Goal: Information Seeking & Learning: Learn about a topic

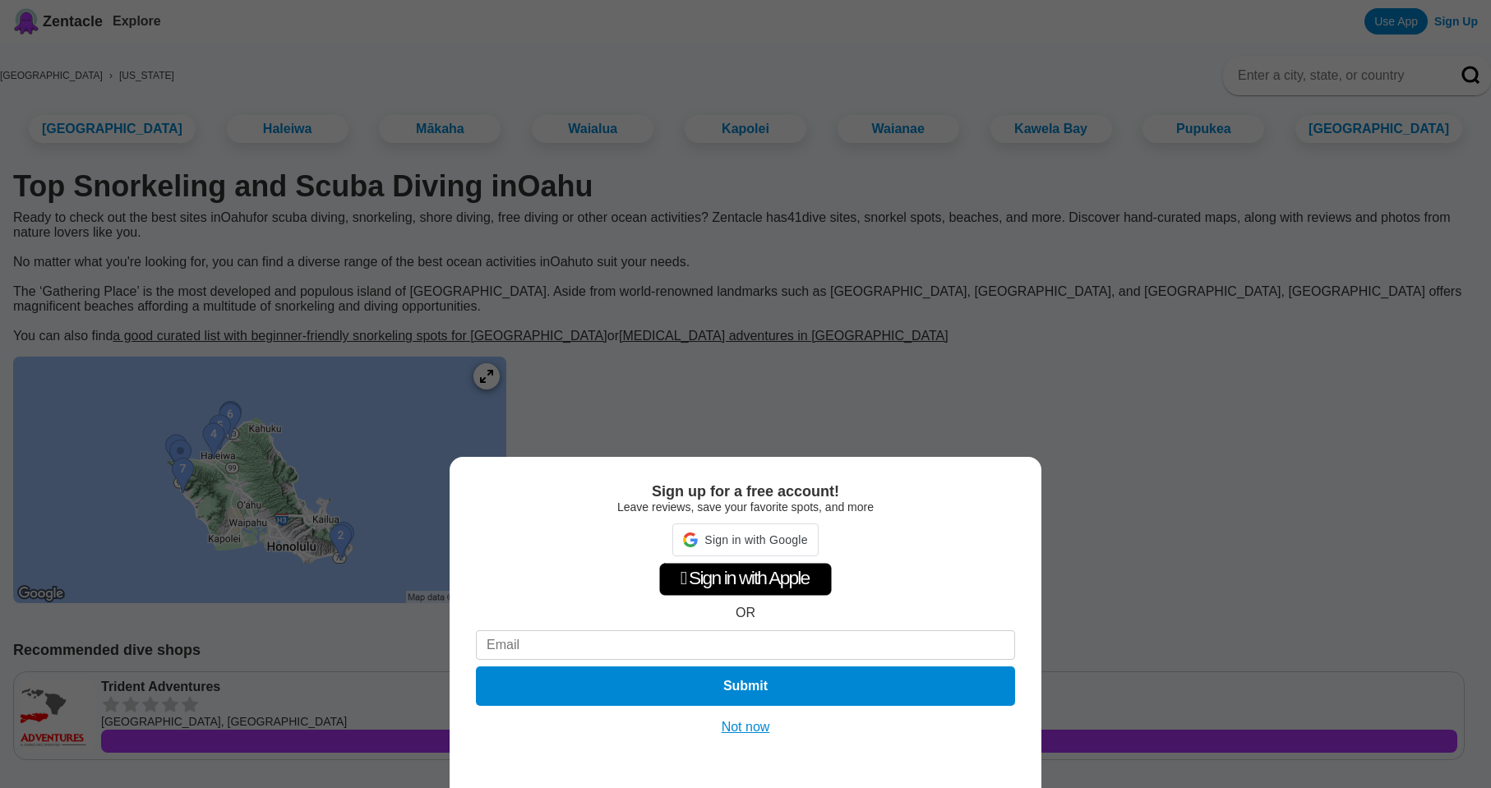
click at [1209, 538] on div "Sign up for a free account! Leave reviews, save your favorite spots, and more S…" at bounding box center [745, 394] width 1491 height 788
click at [742, 722] on button "Not now" at bounding box center [746, 727] width 58 height 16
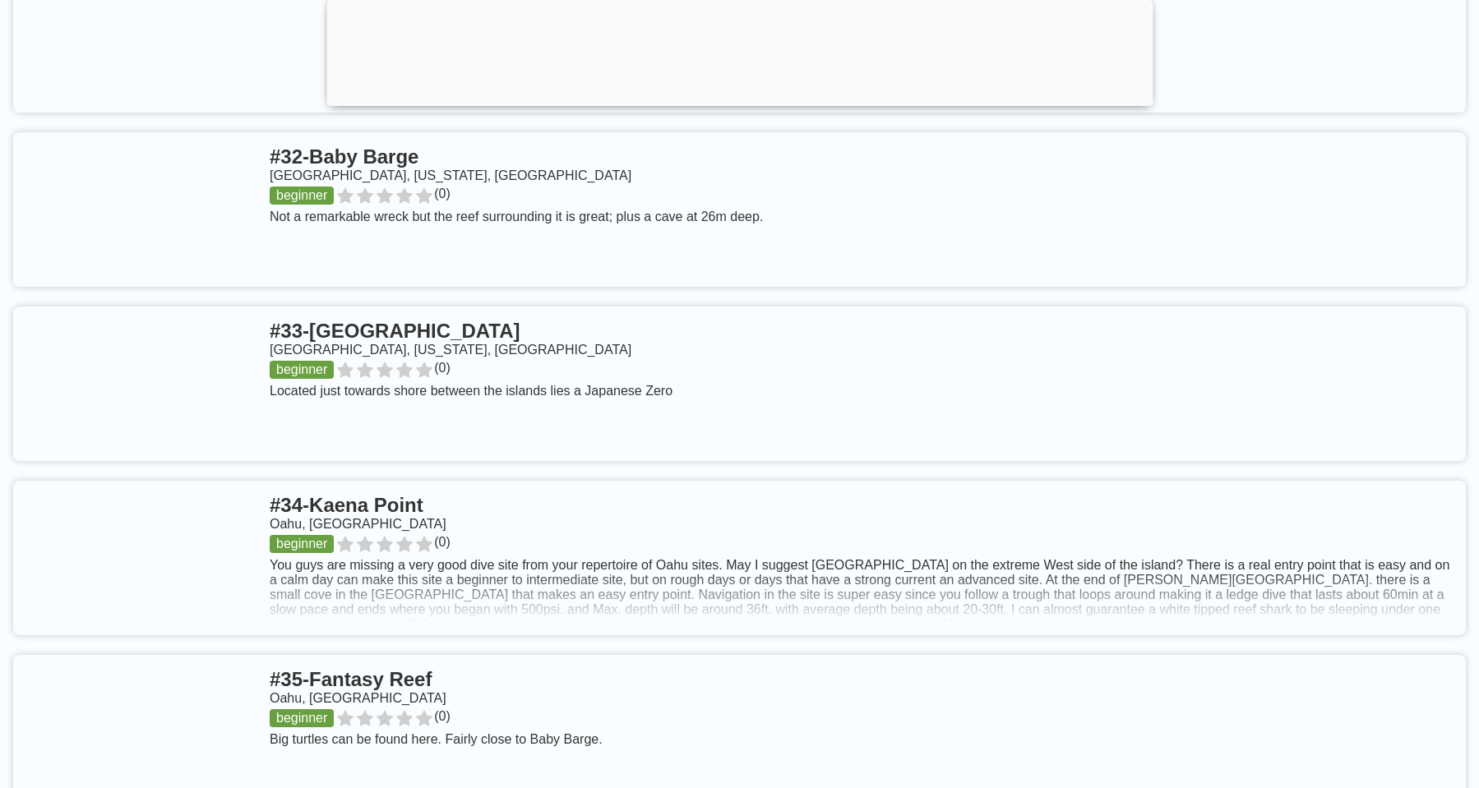
scroll to position [7562, 0]
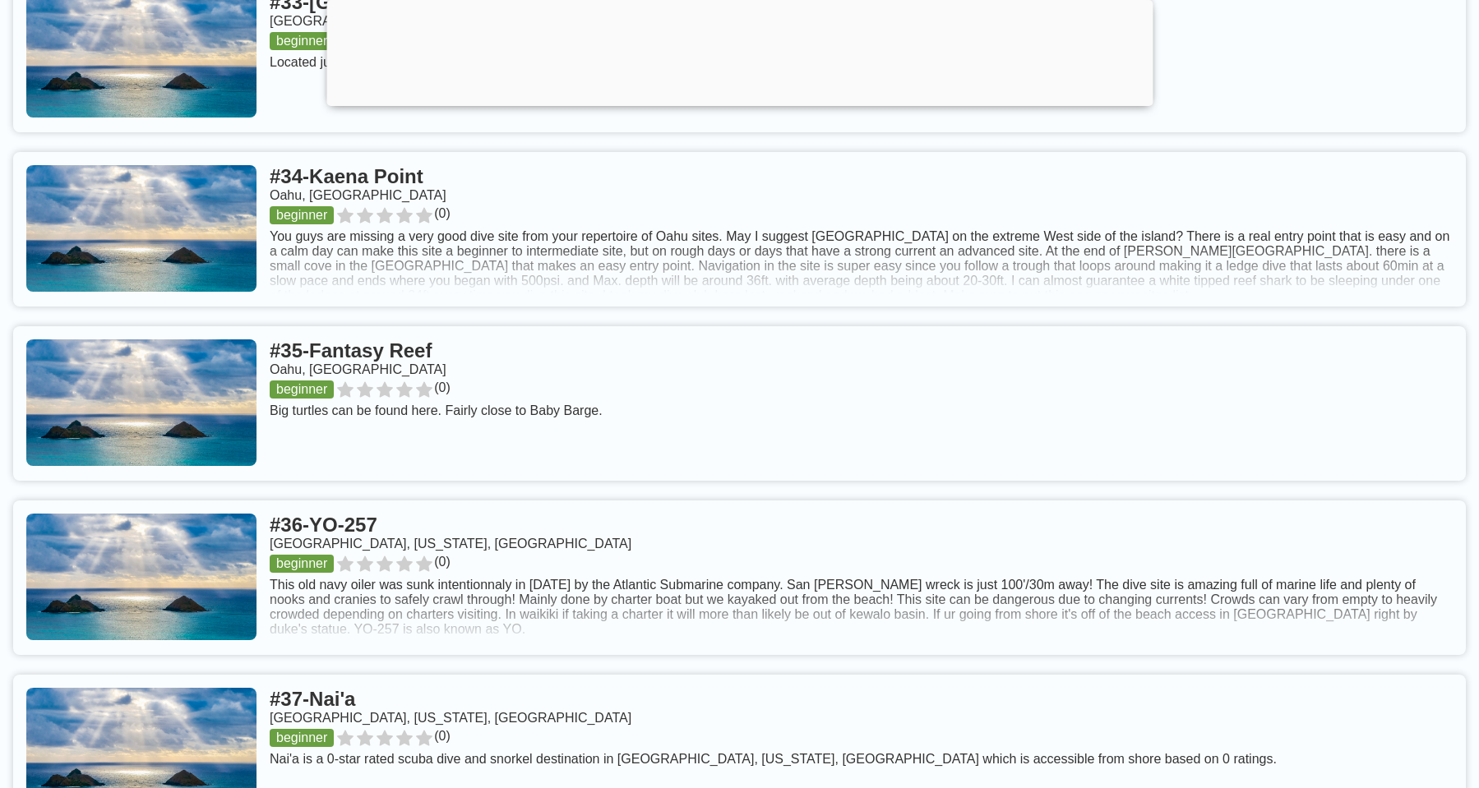
click at [418, 244] on link at bounding box center [739, 229] width 1452 height 155
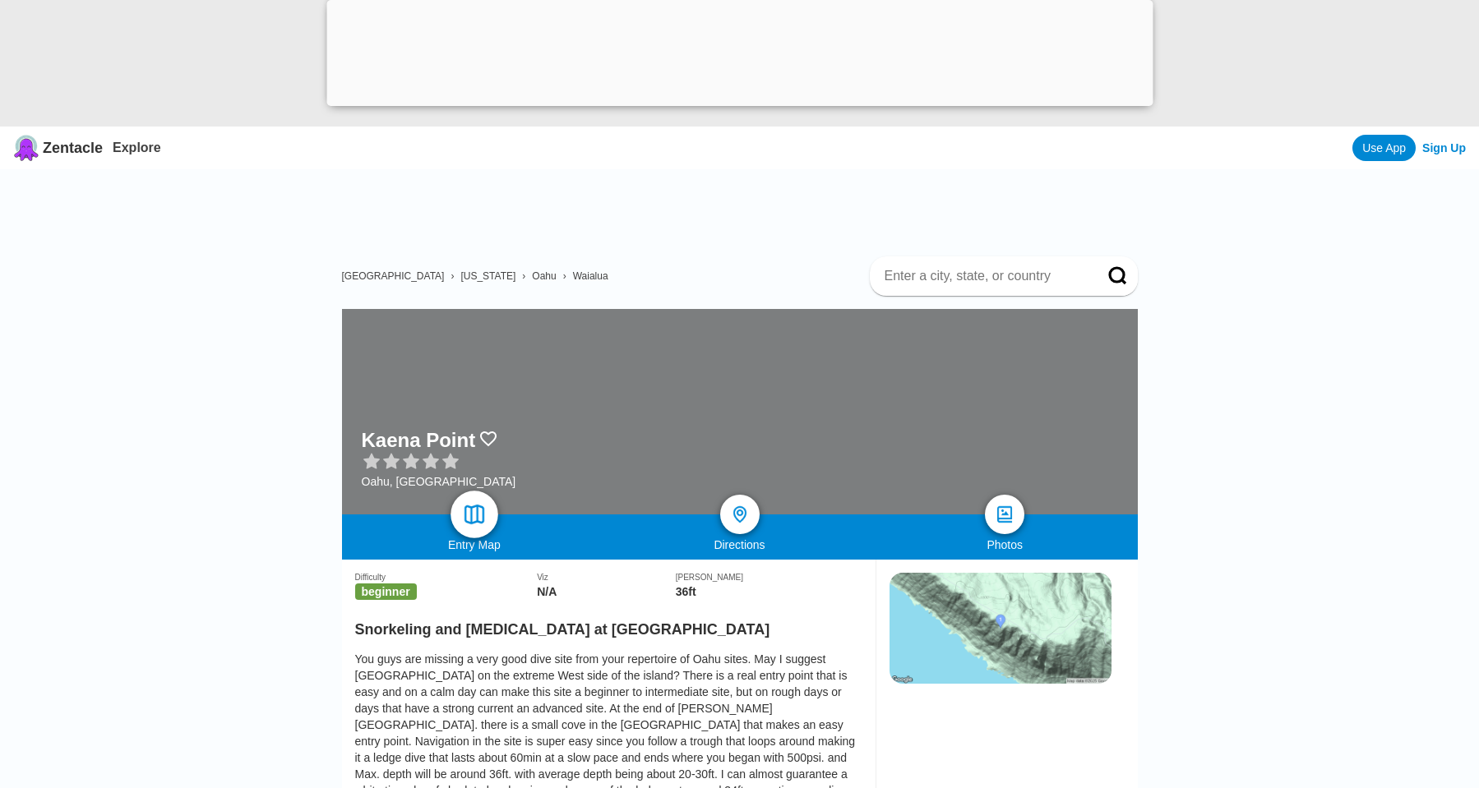
click at [479, 508] on img at bounding box center [474, 515] width 24 height 24
click at [738, 511] on img at bounding box center [739, 515] width 24 height 24
